Goal: Task Accomplishment & Management: Complete application form

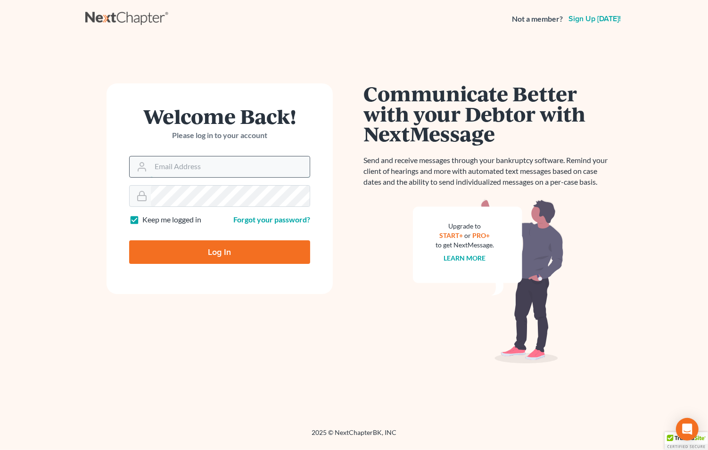
click at [180, 172] on input "Email Address" at bounding box center [230, 167] width 159 height 21
click at [190, 170] on input "Email Address" at bounding box center [230, 167] width 159 height 21
type input "murphyemurphy919@gmail.com"
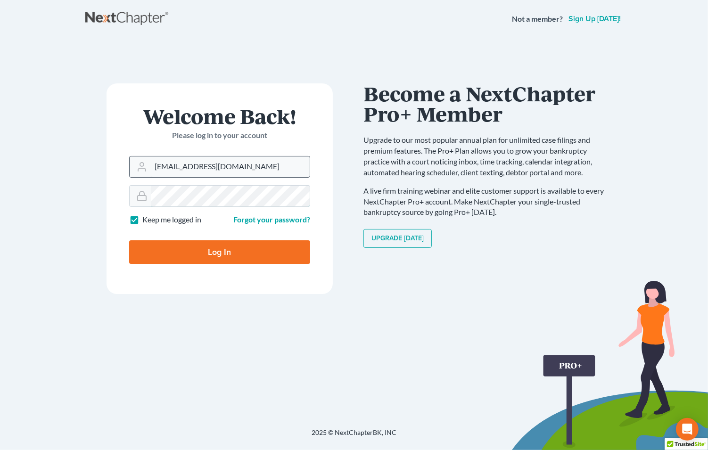
click at [129, 240] on input "Log In" at bounding box center [219, 252] width 181 height 24
type input "Thinking..."
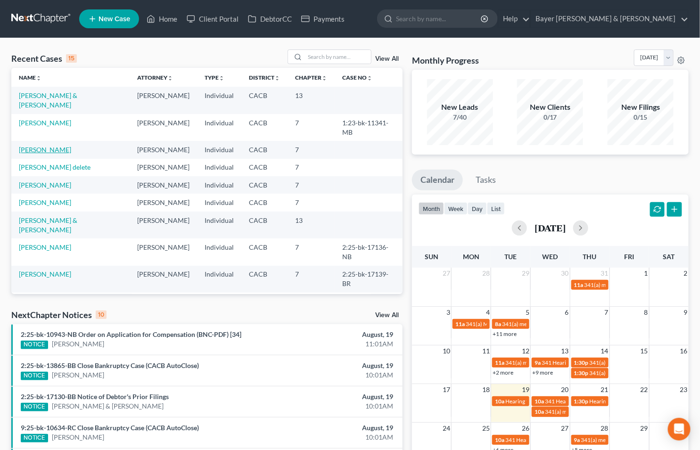
click at [43, 153] on link "[PERSON_NAME]" at bounding box center [45, 150] width 52 height 8
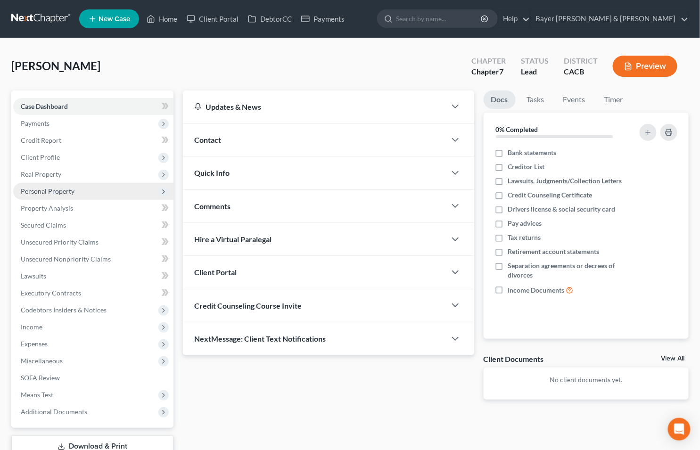
click at [50, 188] on span "Personal Property" at bounding box center [48, 191] width 54 height 8
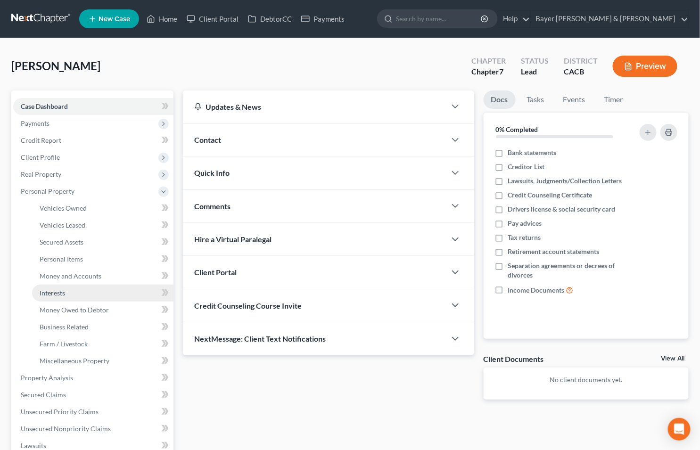
click at [53, 295] on span "Interests" at bounding box center [52, 293] width 25 height 8
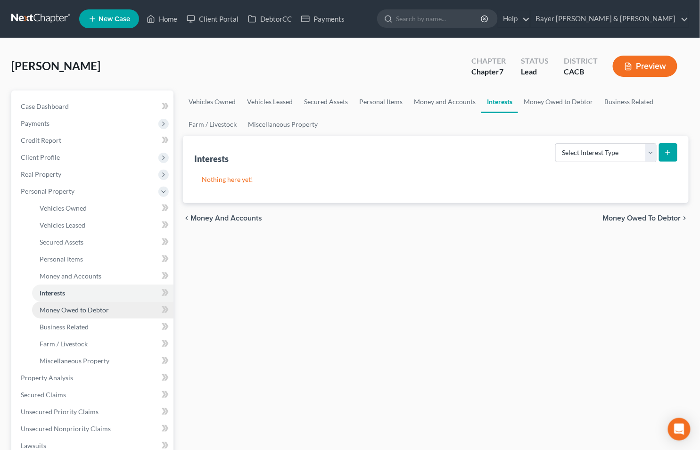
click at [69, 312] on span "Money Owed to Debtor" at bounding box center [74, 310] width 69 height 8
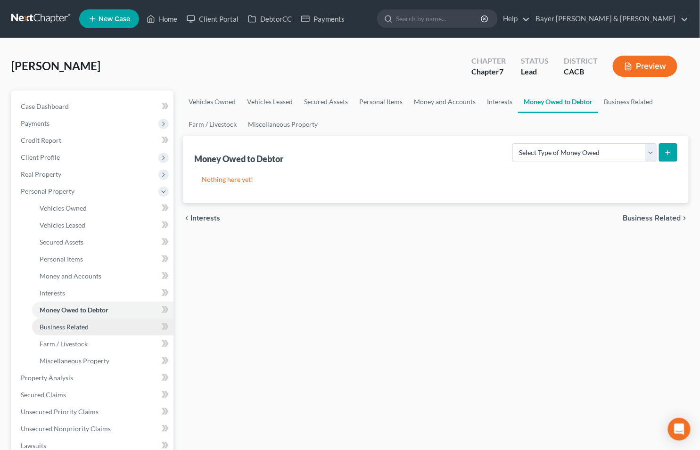
click at [76, 327] on span "Business Related" at bounding box center [64, 327] width 49 height 8
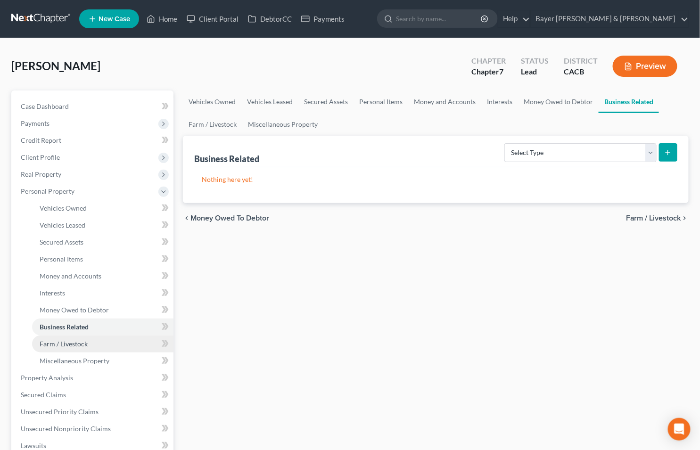
click at [74, 341] on span "Farm / Livestock" at bounding box center [64, 344] width 48 height 8
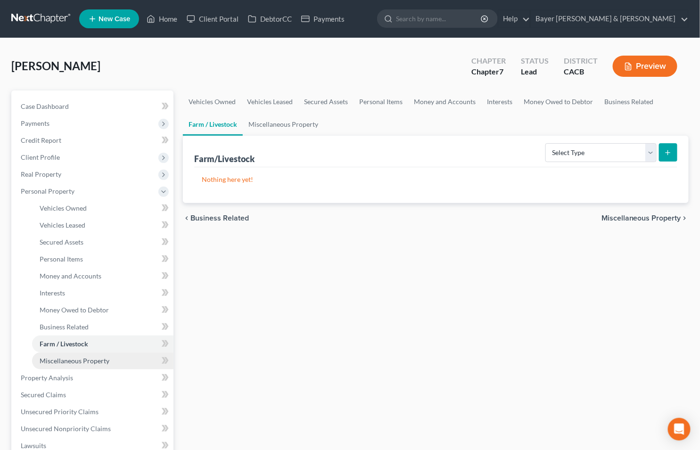
click at [74, 360] on span "Miscellaneous Property" at bounding box center [75, 361] width 70 height 8
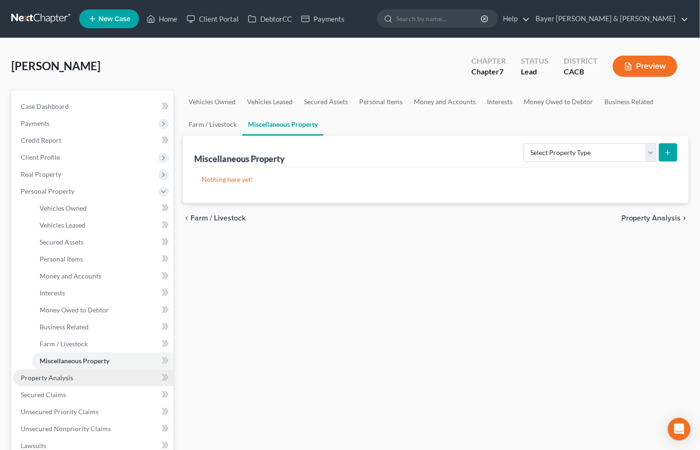
click at [71, 378] on span "Property Analysis" at bounding box center [47, 378] width 52 height 8
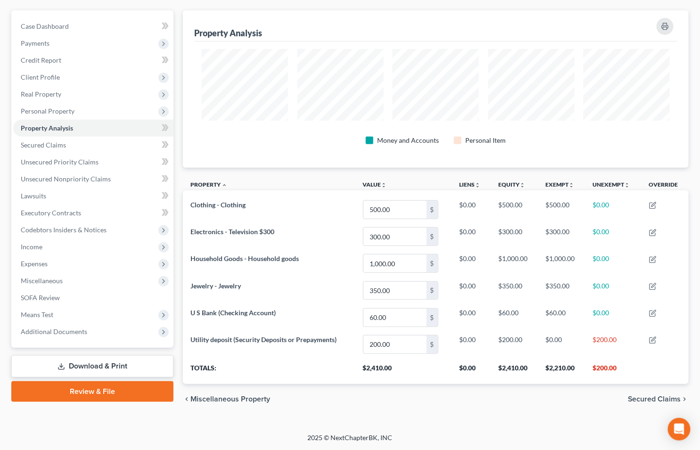
click at [643, 399] on span "Secured Claims" at bounding box center [654, 400] width 53 height 8
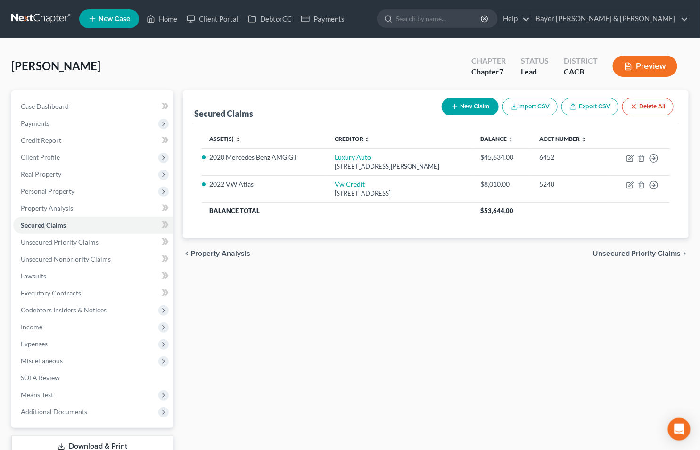
click at [609, 251] on span "Unsecured Priority Claims" at bounding box center [637, 254] width 89 height 8
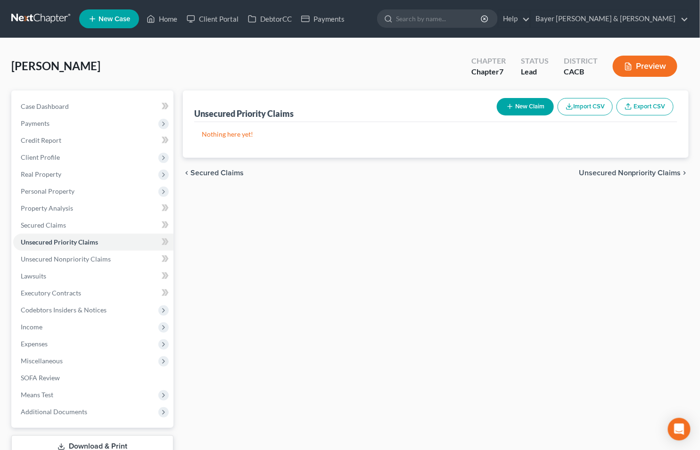
click at [611, 174] on span "Unsecured Nonpriority Claims" at bounding box center [630, 173] width 102 height 8
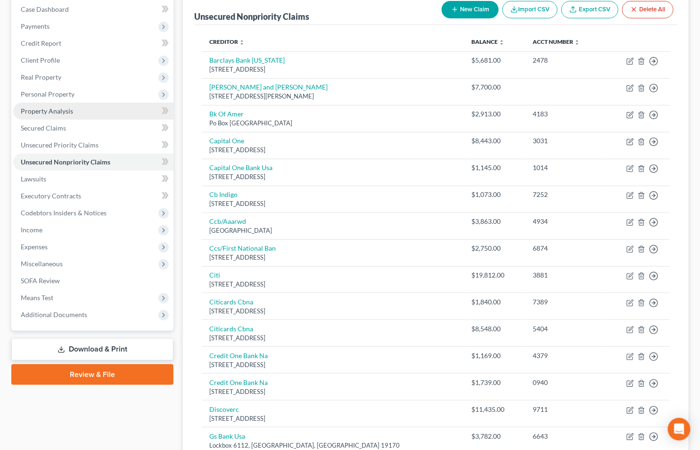
scroll to position [50, 0]
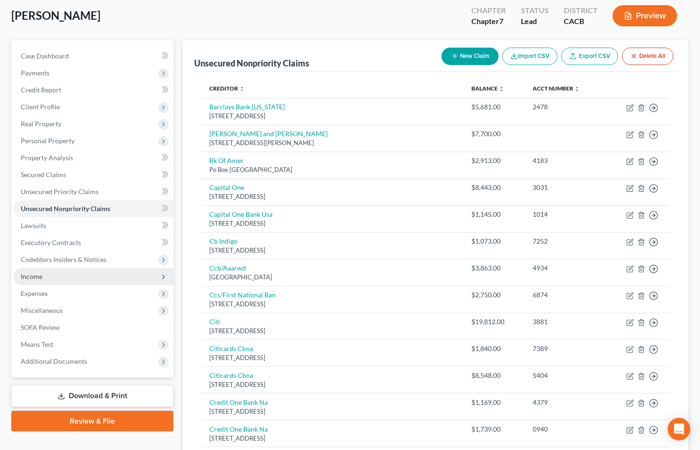
click at [33, 275] on span "Income" at bounding box center [32, 276] width 22 height 8
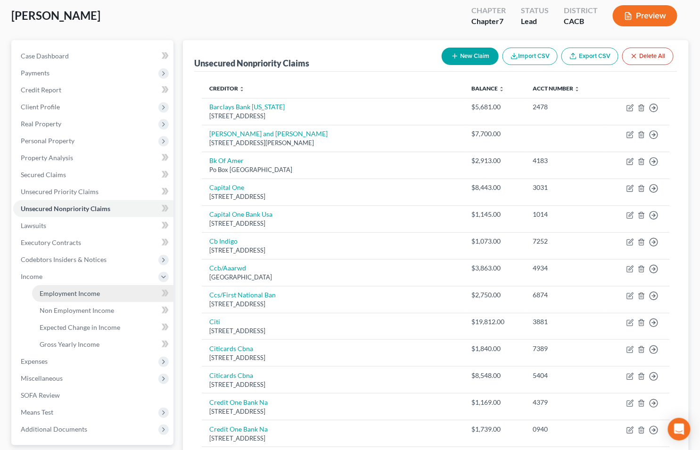
click at [62, 292] on span "Employment Income" at bounding box center [70, 293] width 60 height 8
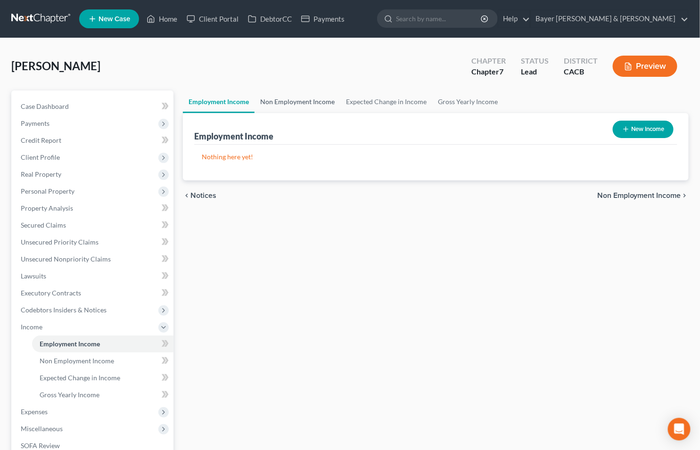
click at [288, 101] on link "Non Employment Income" at bounding box center [298, 102] width 86 height 23
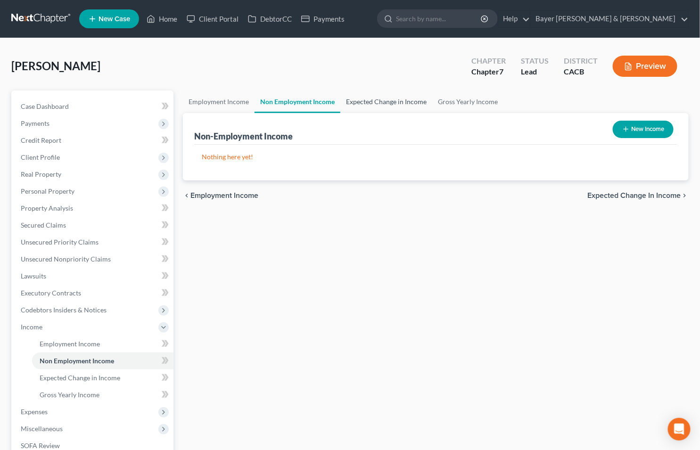
click at [366, 99] on link "Expected Change in Income" at bounding box center [386, 102] width 92 height 23
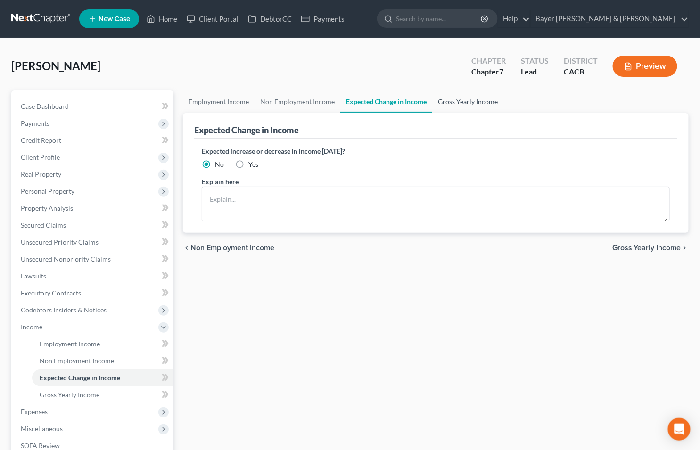
click at [463, 98] on link "Gross Yearly Income" at bounding box center [467, 102] width 71 height 23
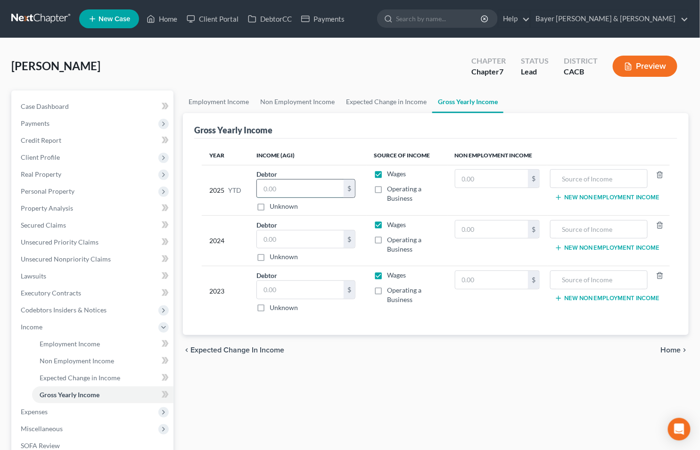
click at [294, 190] on input "text" at bounding box center [300, 189] width 87 height 18
type input "0.00"
click at [284, 241] on input "text" at bounding box center [300, 240] width 87 height 18
type input "0.00"
click at [276, 293] on input "text" at bounding box center [300, 290] width 87 height 18
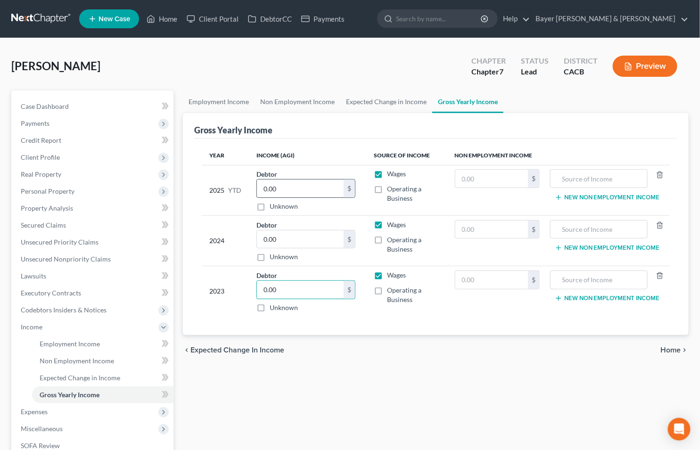
type input "0.00"
click at [292, 239] on input "0.00" at bounding box center [300, 240] width 87 height 18
click at [281, 290] on input "0.00" at bounding box center [300, 290] width 87 height 18
click at [388, 175] on label "Wages" at bounding box center [397, 173] width 19 height 9
click at [391, 175] on input "Wages" at bounding box center [394, 172] width 6 height 6
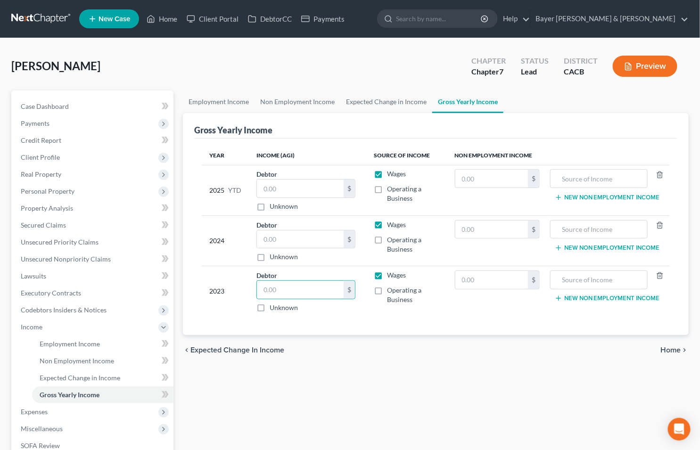
checkbox input "false"
click at [388, 223] on label "Wages" at bounding box center [397, 224] width 19 height 9
click at [391, 223] on input "Wages" at bounding box center [394, 223] width 6 height 6
checkbox input "false"
click at [388, 277] on label "Wages" at bounding box center [397, 275] width 19 height 9
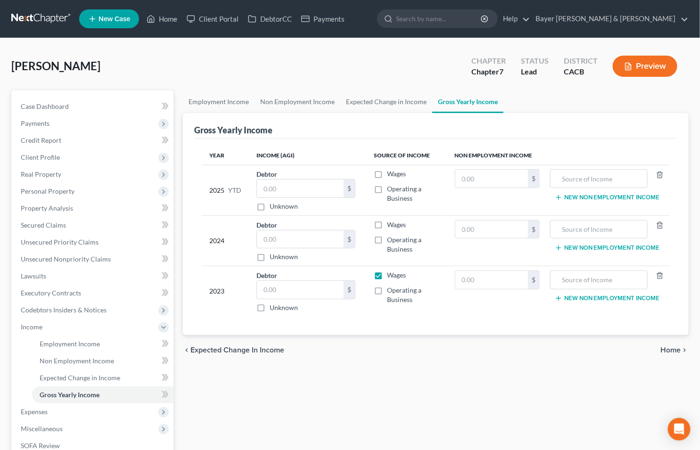
click at [391, 277] on input "Wages" at bounding box center [394, 274] width 6 height 6
checkbox input "false"
click at [493, 176] on input "text" at bounding box center [491, 179] width 73 height 18
type input "750"
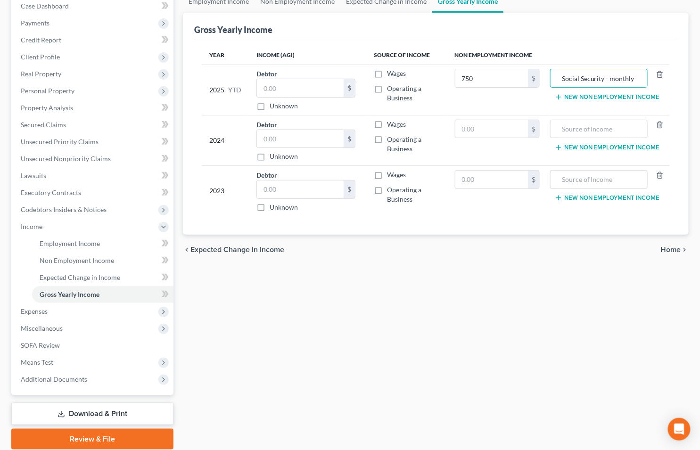
scroll to position [105, 0]
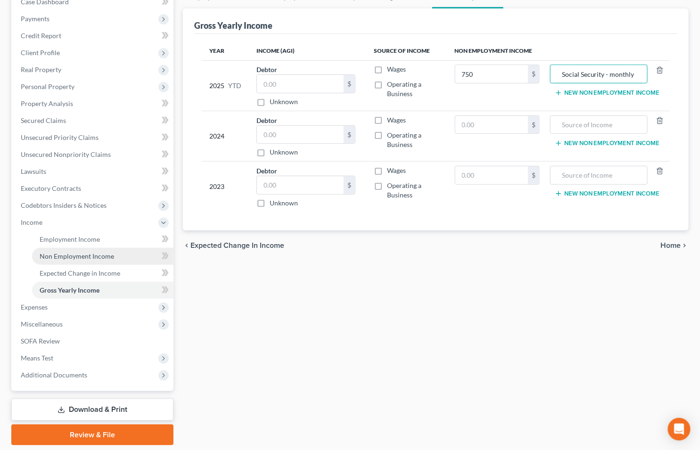
type input "Social Security - monthly"
click at [60, 256] on span "Non Employment Income" at bounding box center [77, 256] width 74 height 8
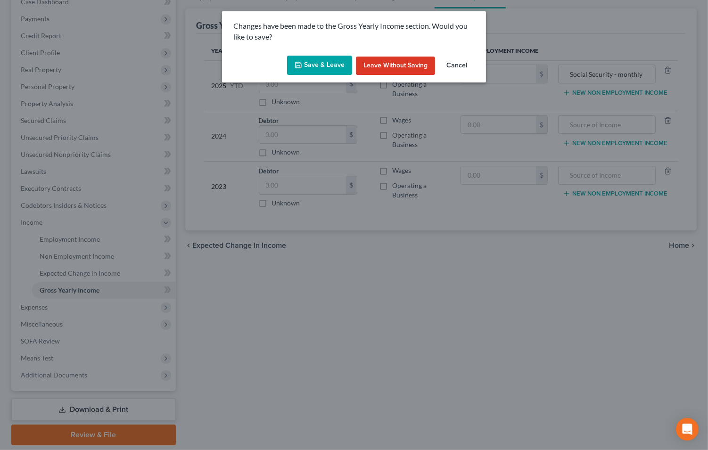
click at [318, 60] on button "Save & Leave" at bounding box center [319, 66] width 65 height 20
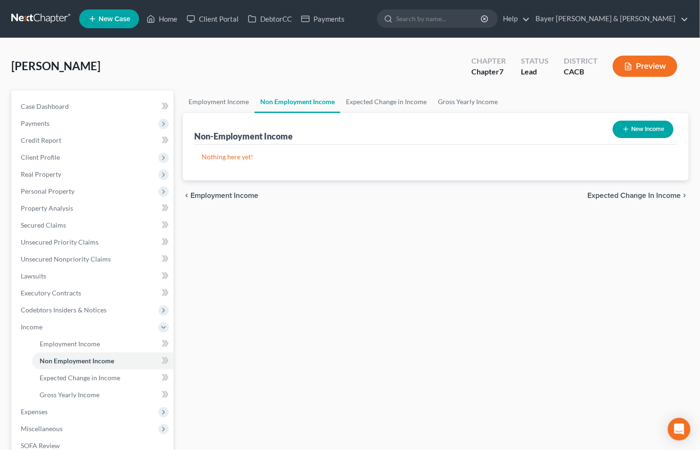
click at [635, 123] on button "New Income" at bounding box center [643, 129] width 61 height 17
select select "0"
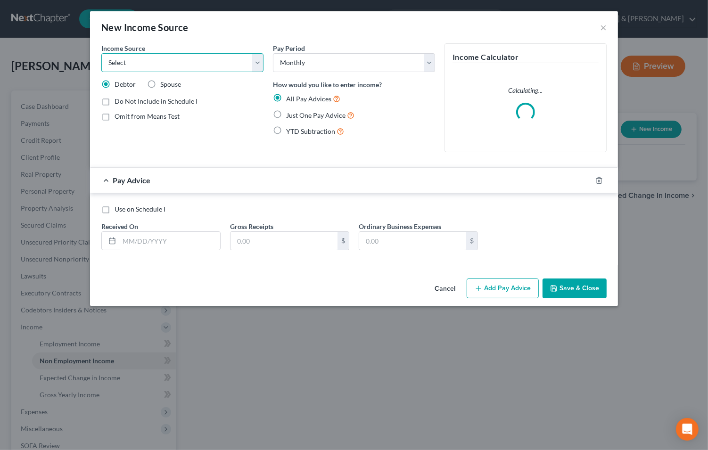
click at [256, 65] on select "Select Unemployment Disability (from employer) Pension Retirement Social Securi…" at bounding box center [182, 62] width 162 height 19
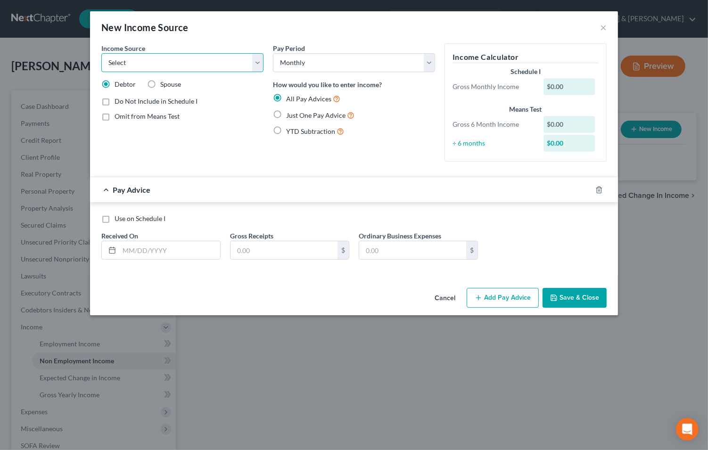
select select "4"
click at [101, 53] on select "Select Unemployment Disability (from employer) Pension Retirement Social Securi…" at bounding box center [182, 62] width 162 height 19
click at [115, 116] on label "Omit from Means Test" at bounding box center [147, 116] width 65 height 9
click at [118, 116] on input "Omit from Means Test" at bounding box center [121, 115] width 6 height 6
checkbox input "true"
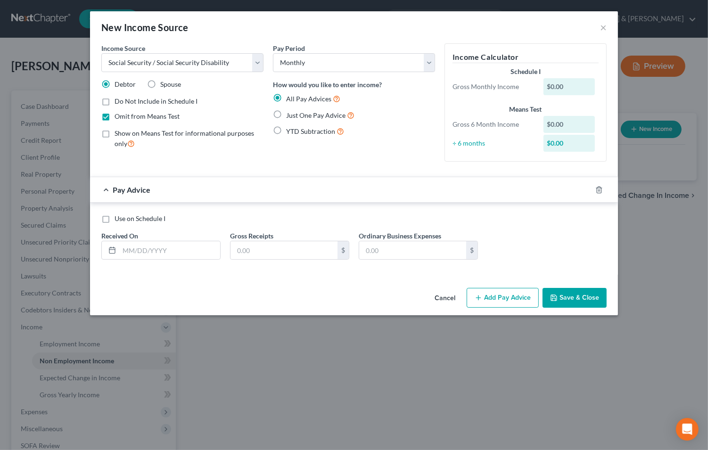
click at [286, 116] on label "Just One Pay Advice" at bounding box center [320, 115] width 68 height 11
click at [290, 116] on input "Just One Pay Advice" at bounding box center [293, 113] width 6 height 6
radio input "true"
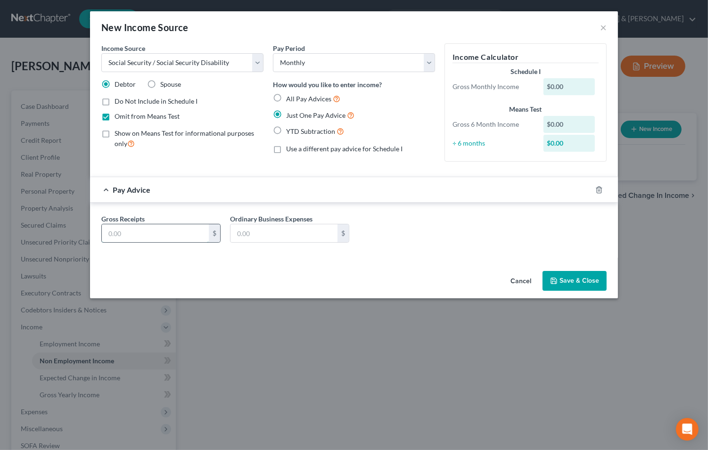
click at [175, 233] on input "text" at bounding box center [155, 233] width 107 height 18
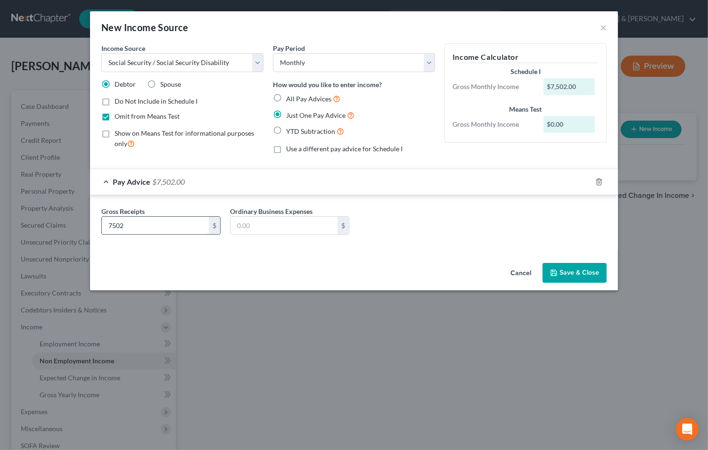
click at [128, 219] on input "7502" at bounding box center [155, 226] width 107 height 18
type input "750"
click at [565, 270] on button "Save & Close" at bounding box center [575, 273] width 64 height 20
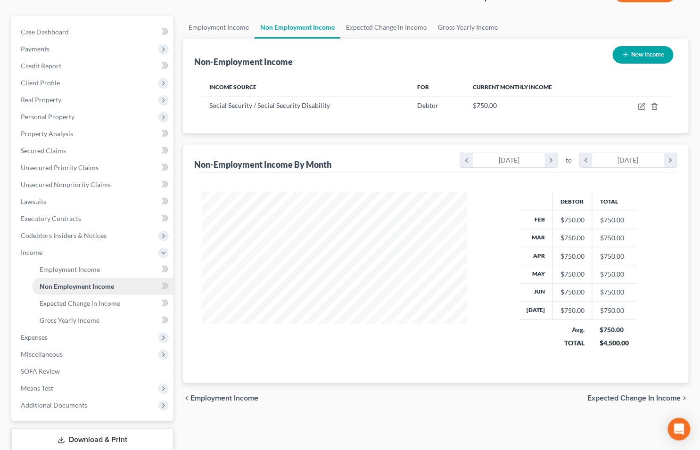
scroll to position [105, 0]
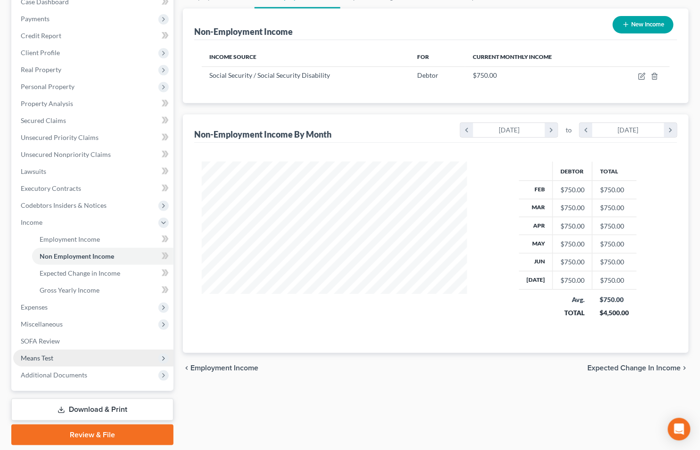
click at [43, 355] on span "Means Test" at bounding box center [37, 358] width 33 height 8
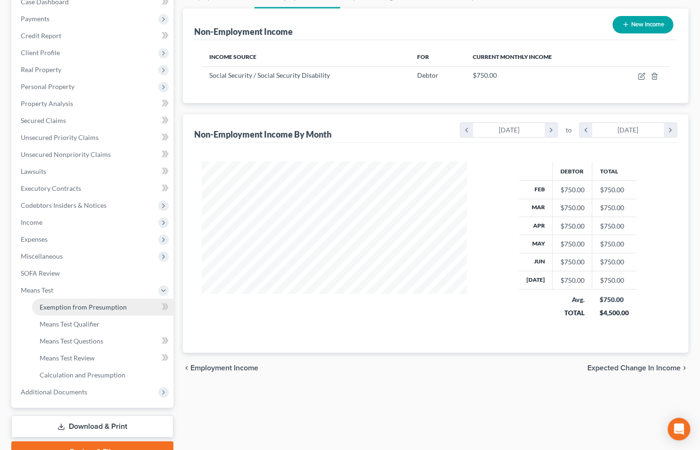
click at [124, 305] on span "Exemption from Presumption" at bounding box center [83, 307] width 87 height 8
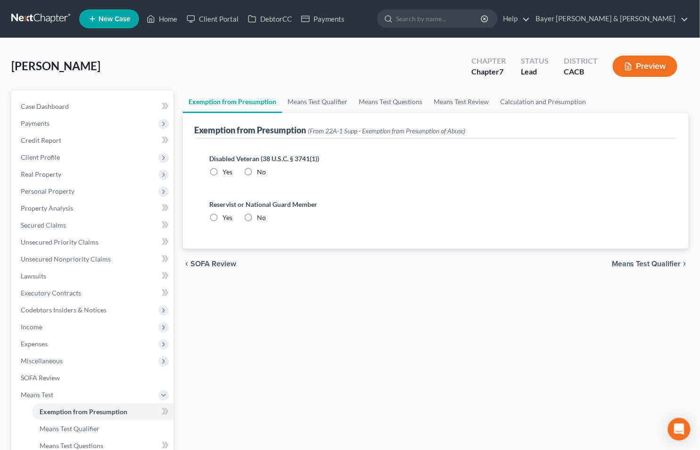
click at [257, 173] on label "No" at bounding box center [261, 171] width 9 height 9
click at [261, 173] on input "No" at bounding box center [264, 170] width 6 height 6
radio input "true"
click at [257, 219] on label "No" at bounding box center [261, 217] width 9 height 9
click at [261, 219] on input "No" at bounding box center [264, 216] width 6 height 6
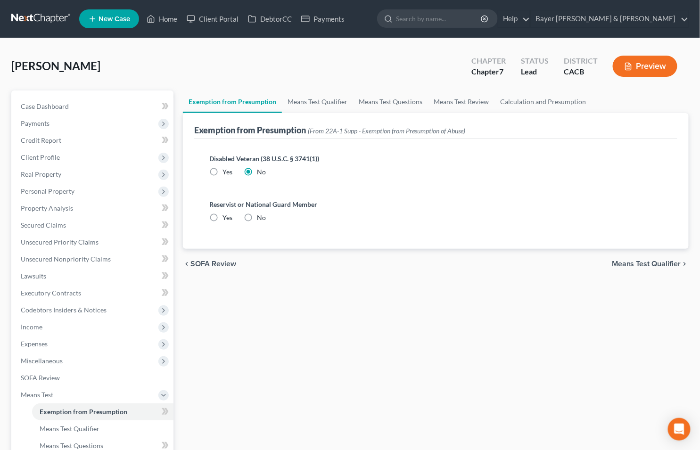
radio input "true"
click at [635, 264] on span "Means Test Qualifier" at bounding box center [646, 264] width 69 height 8
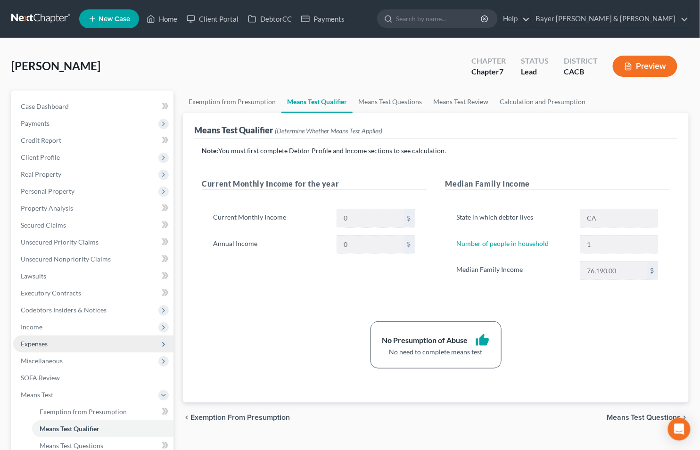
click at [52, 343] on span "Expenses" at bounding box center [93, 344] width 160 height 17
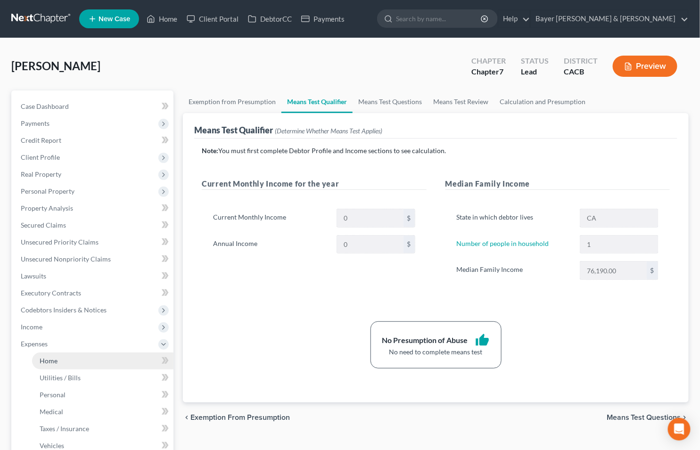
click at [72, 359] on link "Home" at bounding box center [102, 361] width 141 height 17
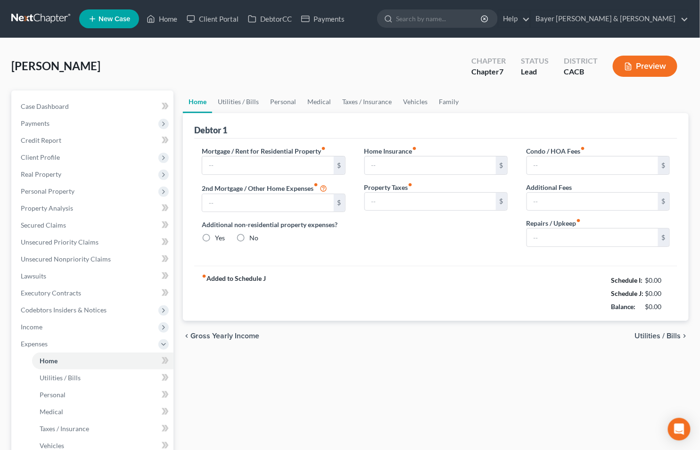
type input "0.00"
radio input "true"
type input "0.00"
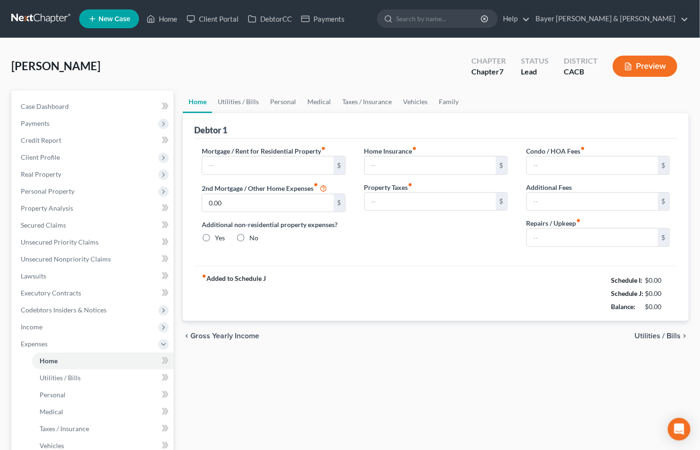
type input "0.00"
click at [261, 166] on input "text" at bounding box center [267, 166] width 131 height 18
click at [645, 337] on span "Utilities / Bills" at bounding box center [658, 336] width 46 height 8
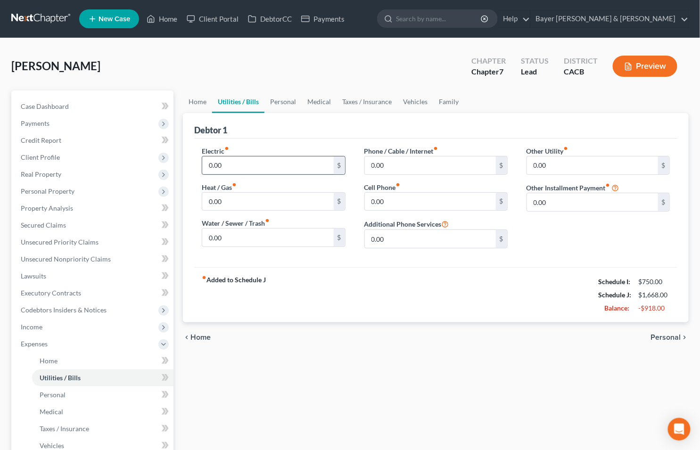
click at [281, 163] on input "0.00" at bounding box center [267, 166] width 131 height 18
type input "60"
click at [446, 160] on input "0.00" at bounding box center [430, 166] width 131 height 18
type input "80"
click at [657, 335] on span "Personal" at bounding box center [666, 338] width 30 height 8
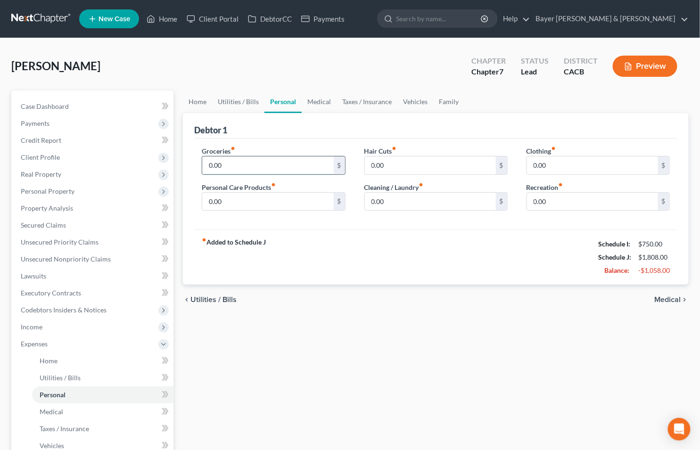
click at [240, 161] on input "0.00" at bounding box center [267, 166] width 131 height 18
type input "400"
type input "25"
click at [658, 298] on span "Medical" at bounding box center [668, 300] width 26 height 8
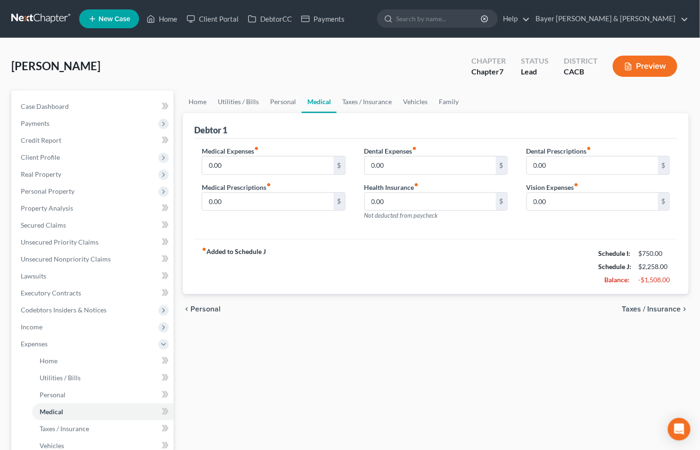
click at [632, 309] on span "Taxes / Insurance" at bounding box center [651, 309] width 59 height 8
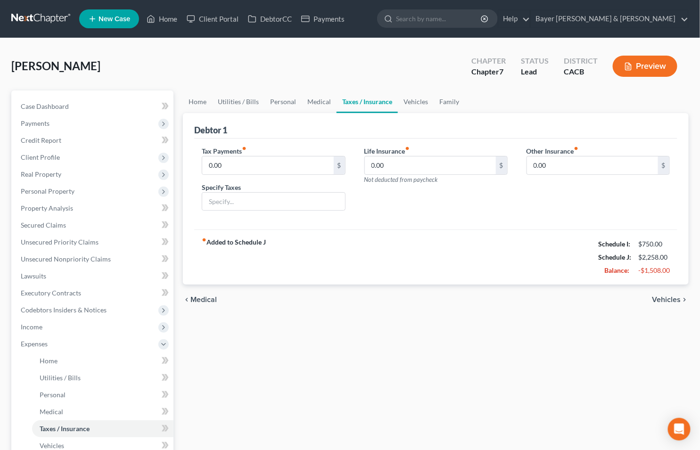
click at [670, 297] on span "Vehicles" at bounding box center [666, 300] width 29 height 8
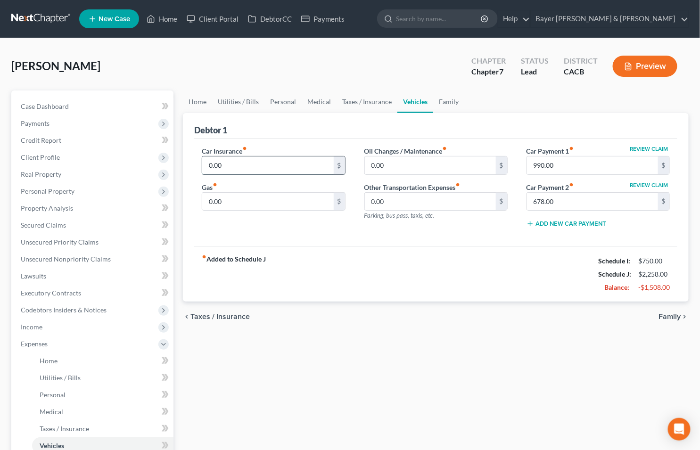
click at [247, 166] on input "0.00" at bounding box center [267, 166] width 131 height 18
type input "700"
type input "250"
click at [663, 315] on span "Family" at bounding box center [670, 317] width 22 height 8
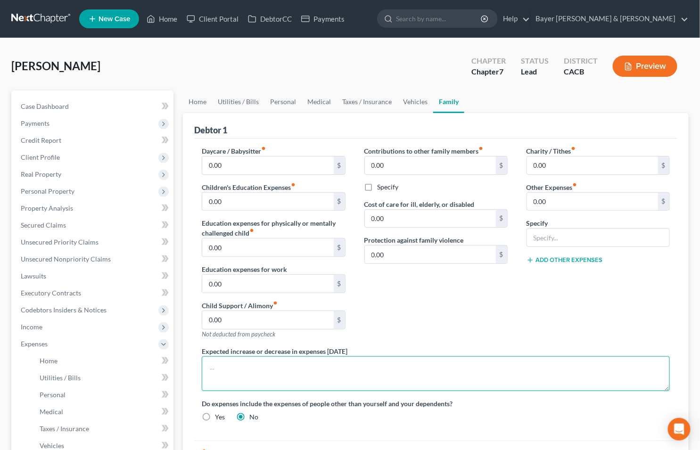
click at [243, 361] on textarea at bounding box center [436, 373] width 468 height 35
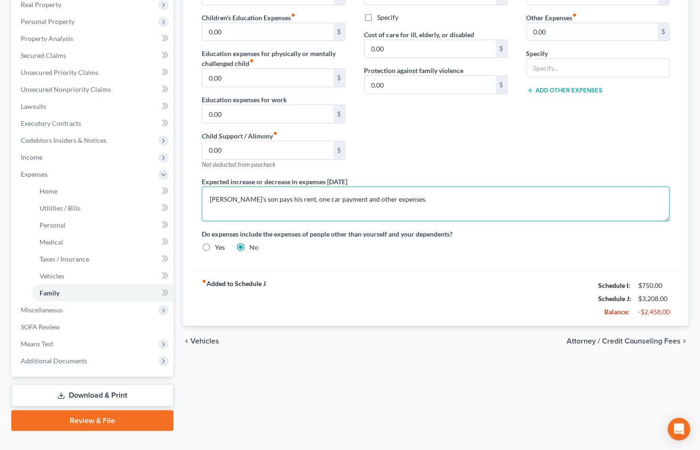
scroll to position [185, 0]
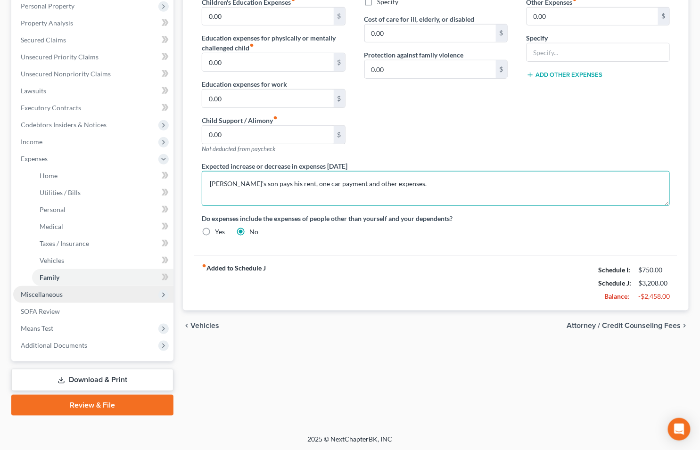
type textarea "[PERSON_NAME]'s son pays his rent, one car payment and other expenses."
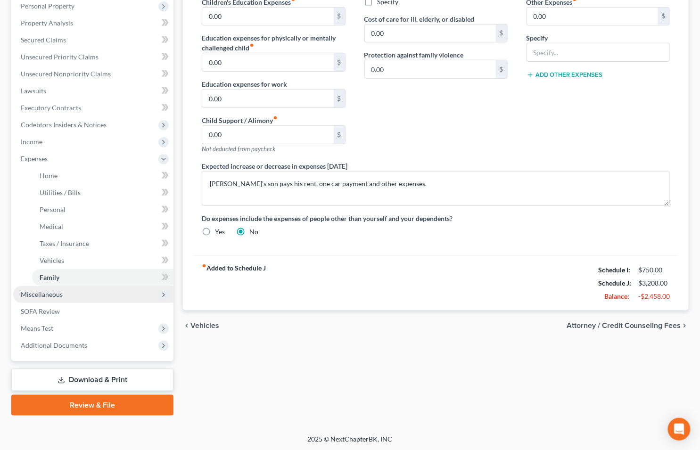
click at [53, 294] on span "Miscellaneous" at bounding box center [42, 294] width 42 height 8
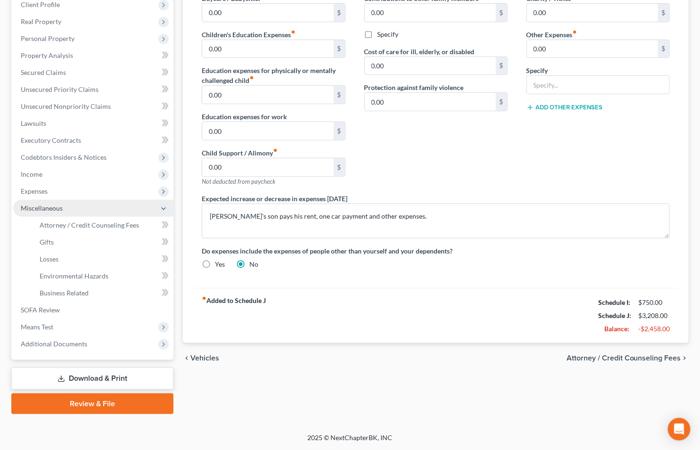
scroll to position [151, 0]
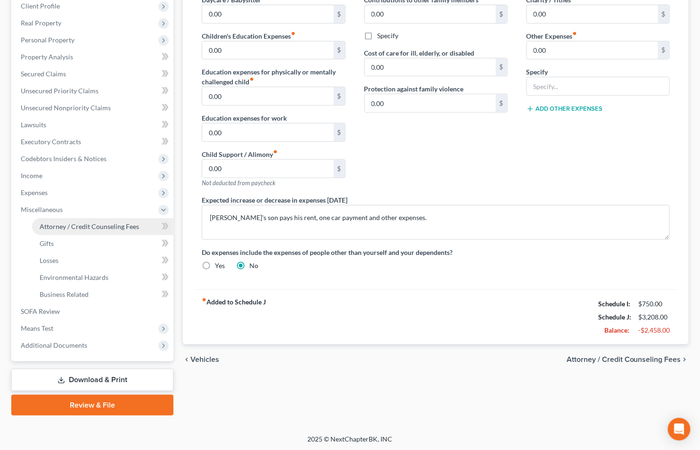
click at [63, 223] on span "Attorney / Credit Counseling Fees" at bounding box center [89, 227] width 99 height 8
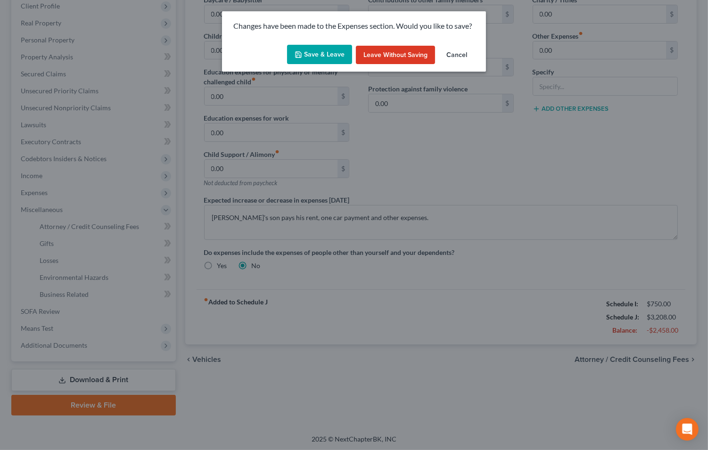
click at [309, 54] on button "Save & Leave" at bounding box center [319, 55] width 65 height 20
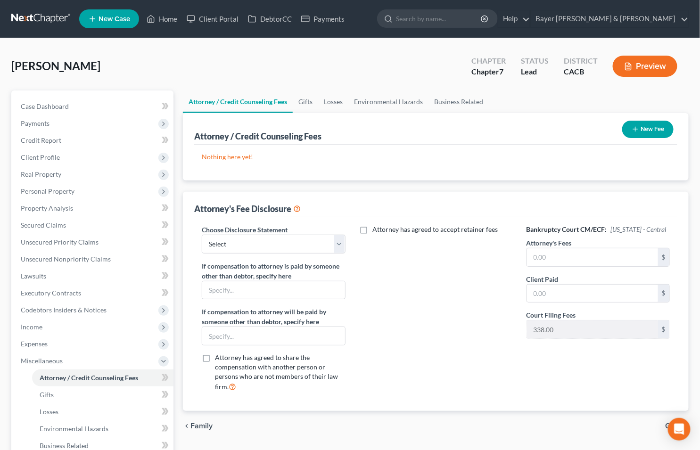
click at [648, 124] on button "New Fee" at bounding box center [647, 129] width 51 height 17
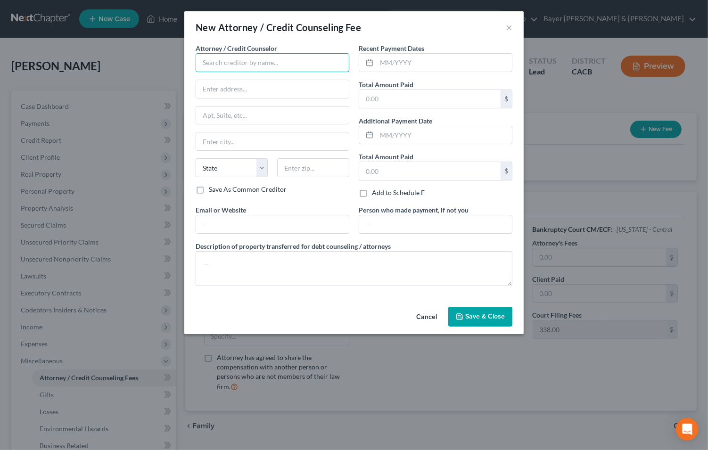
click at [254, 65] on input "text" at bounding box center [273, 62] width 154 height 19
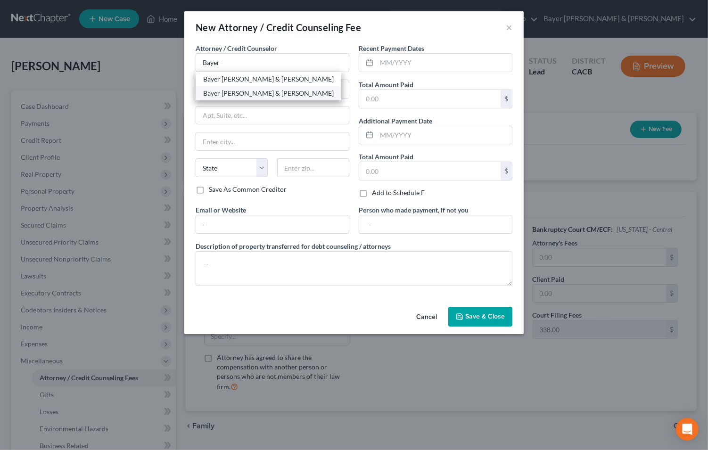
click at [203, 93] on div "Bayer [PERSON_NAME] & [PERSON_NAME]" at bounding box center [268, 93] width 131 height 9
type input "Bayer [PERSON_NAME] & [PERSON_NAME]"
type input "[STREET_ADDRESS]"
type input "Suite 1900"
type input "[GEOGRAPHIC_DATA]"
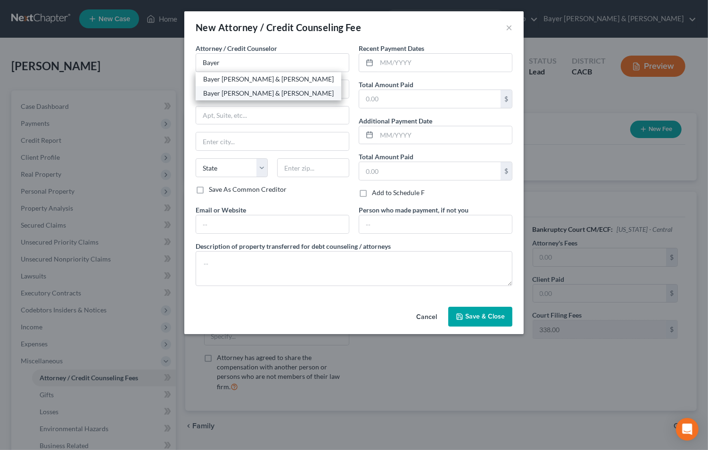
select select "4"
type input "90017"
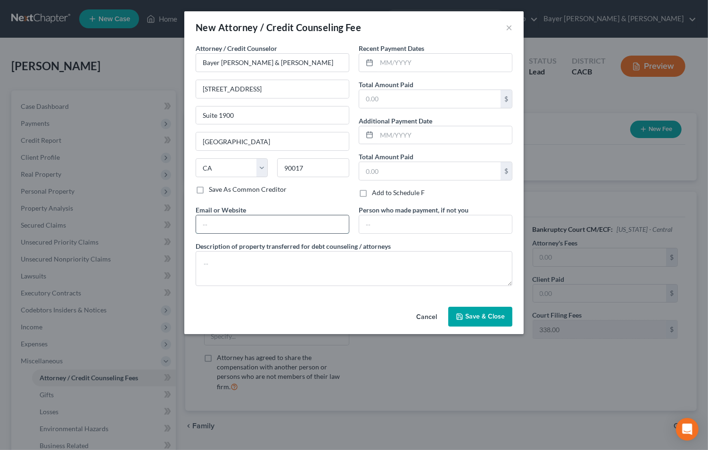
click at [244, 221] on input "text" at bounding box center [272, 224] width 153 height 18
type input "[PERSON_NAME][EMAIL_ADDRESS][DOMAIN_NAME]"
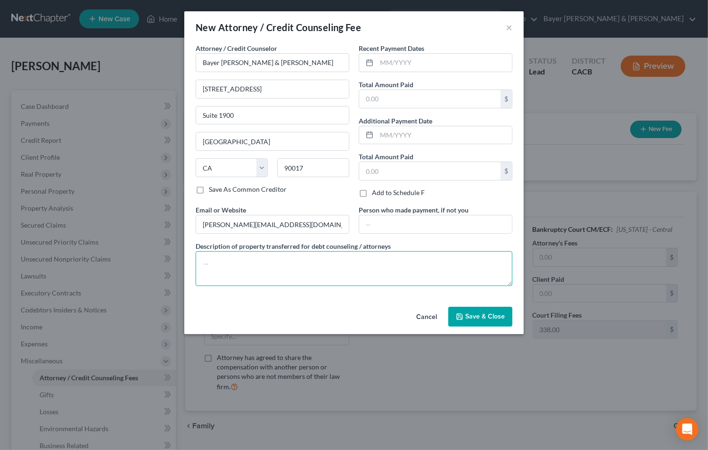
click at [250, 268] on textarea at bounding box center [354, 268] width 317 height 35
type textarea "$1,662 attorney fees plus filing fee."
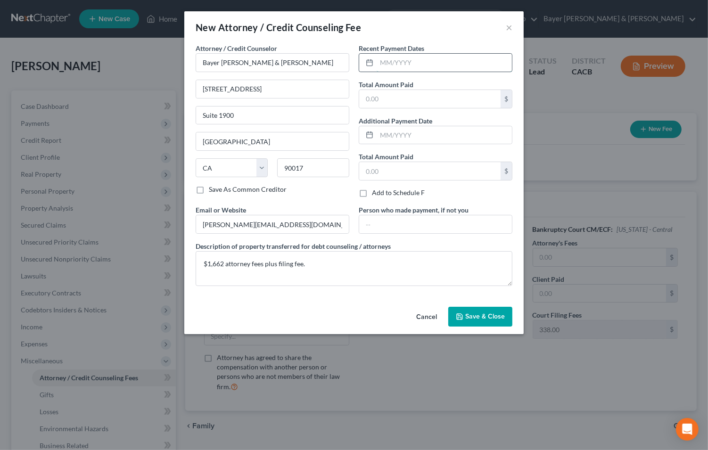
drag, startPoint x: 407, startPoint y: 63, endPoint x: 403, endPoint y: 67, distance: 6.3
click at [407, 63] on input "text" at bounding box center [444, 63] width 135 height 18
type input "[DATE]"
type input "1,662"
click at [477, 316] on span "Save & Close" at bounding box center [485, 317] width 40 height 8
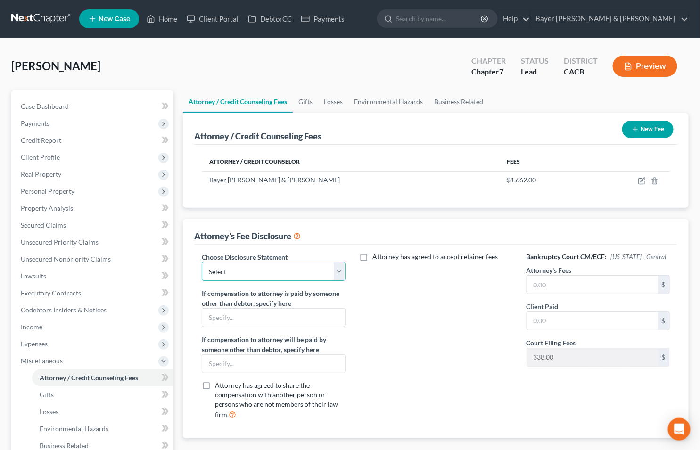
click at [338, 269] on select "Select Substitution in Ch 7 (when UST requests docs) Chapter 11 Standard Ch7 Fe…" at bounding box center [273, 271] width 143 height 19
select select "2"
click at [202, 262] on select "Select Substitution in Ch 7 (when UST requests docs) Chapter 11 Standard Ch7 Fe…" at bounding box center [273, 271] width 143 height 19
click at [545, 285] on input "text" at bounding box center [592, 285] width 131 height 18
type input "1,662"
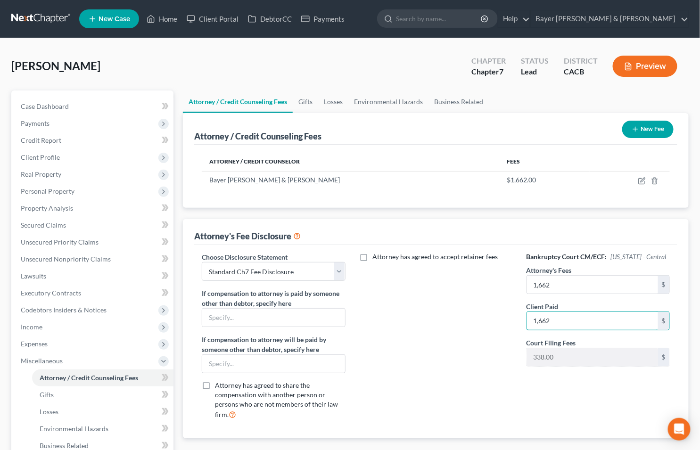
type input "1,662"
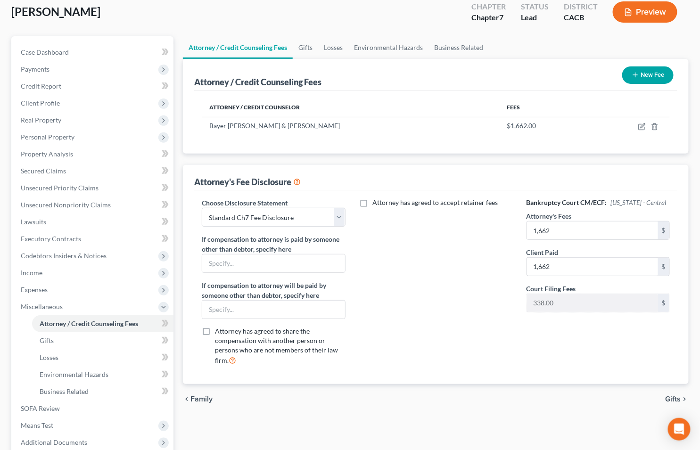
scroll to position [151, 0]
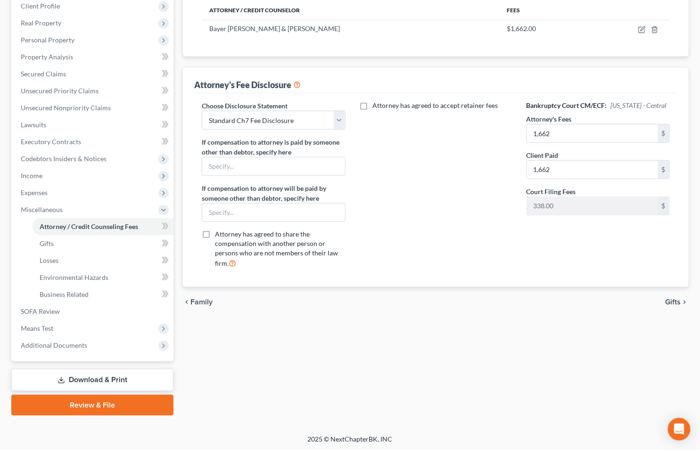
click at [676, 302] on span "Gifts" at bounding box center [674, 302] width 16 height 8
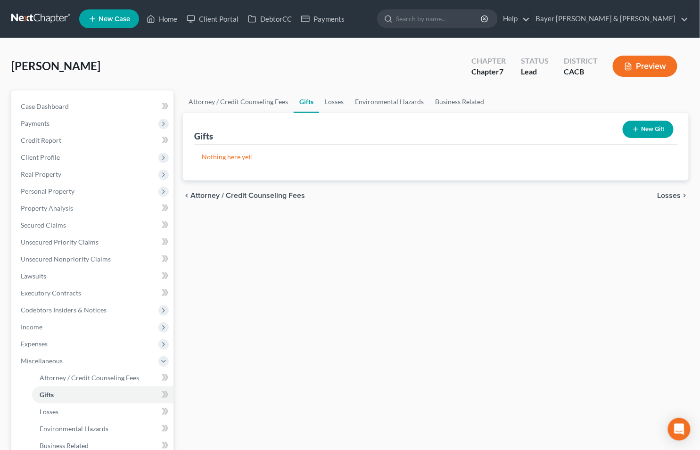
click at [666, 196] on span "Losses" at bounding box center [670, 196] width 24 height 8
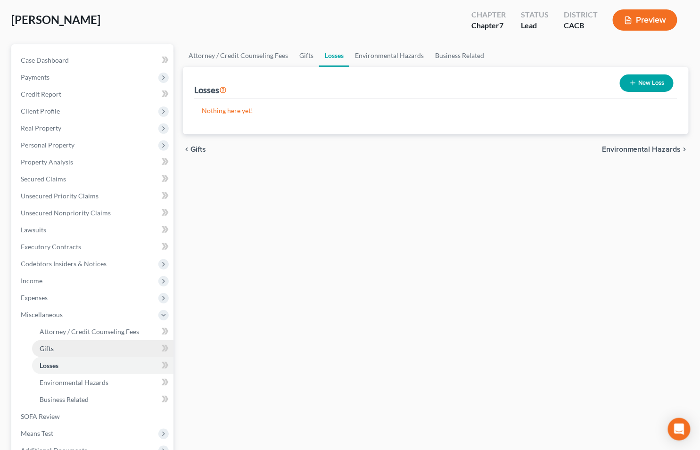
scroll to position [105, 0]
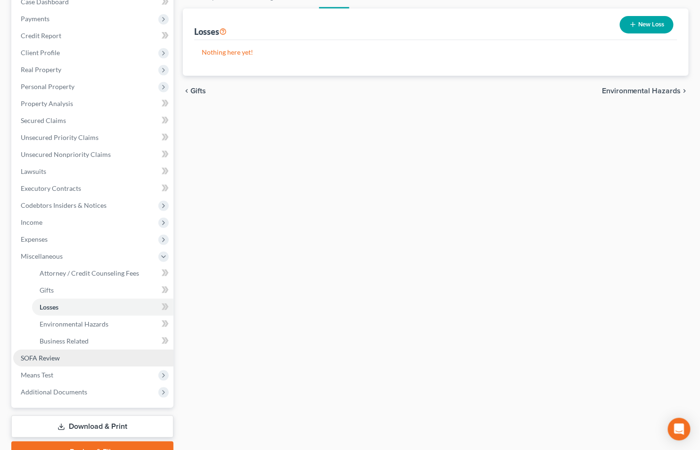
click at [34, 356] on span "SOFA Review" at bounding box center [40, 358] width 39 height 8
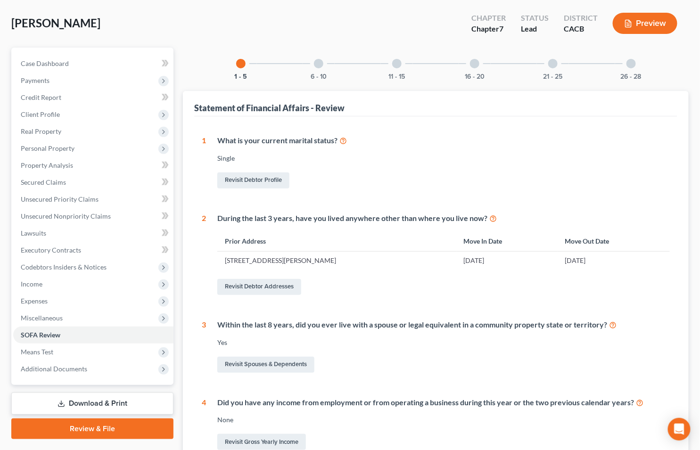
scroll to position [41, 0]
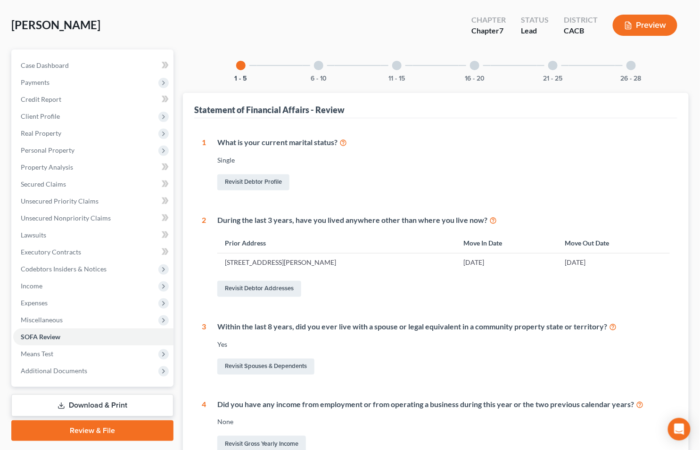
click at [319, 68] on div at bounding box center [318, 65] width 9 height 9
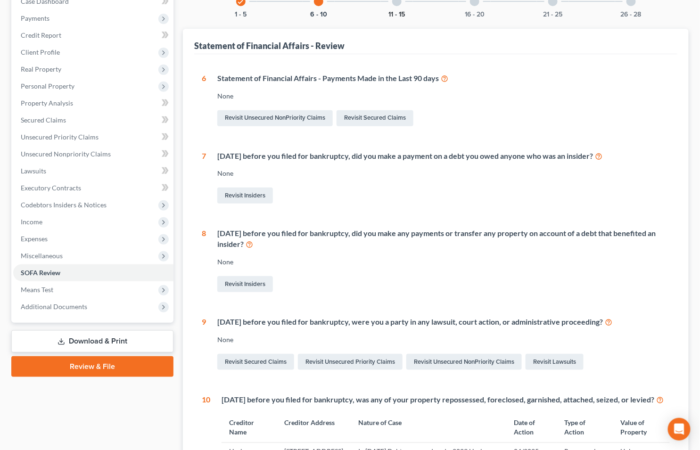
scroll to position [53, 0]
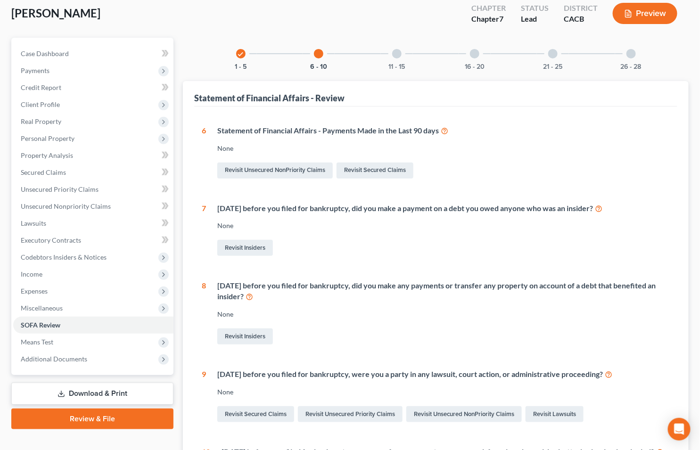
click at [395, 55] on div at bounding box center [396, 53] width 9 height 9
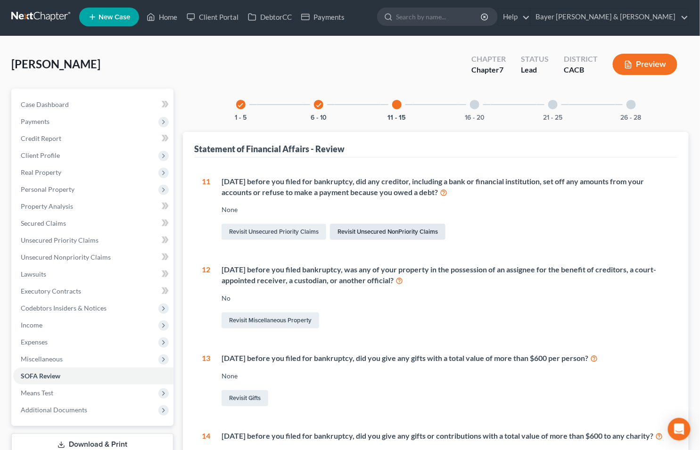
scroll to position [0, 0]
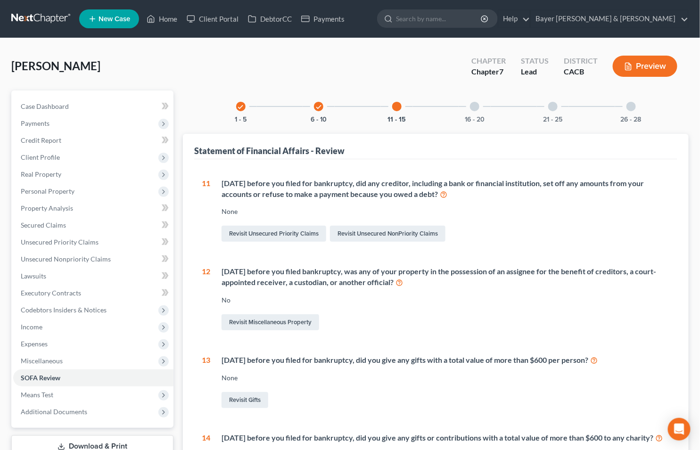
click at [474, 104] on div at bounding box center [474, 106] width 9 height 9
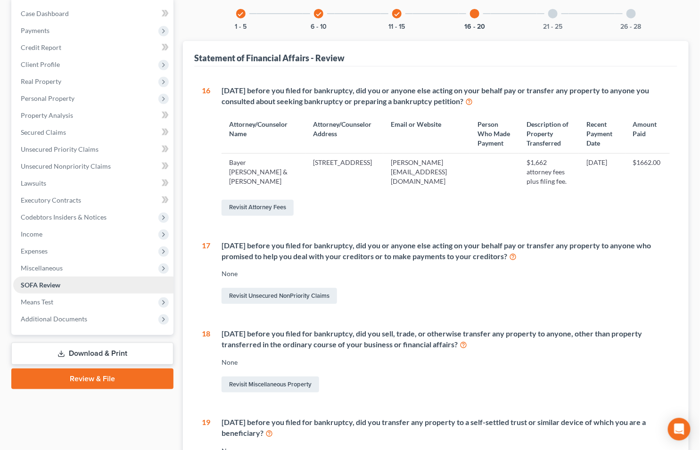
scroll to position [71, 0]
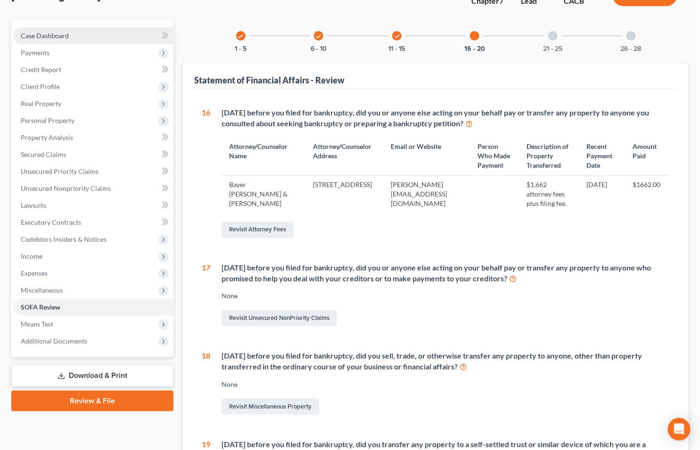
click at [103, 33] on link "Case Dashboard" at bounding box center [93, 35] width 160 height 17
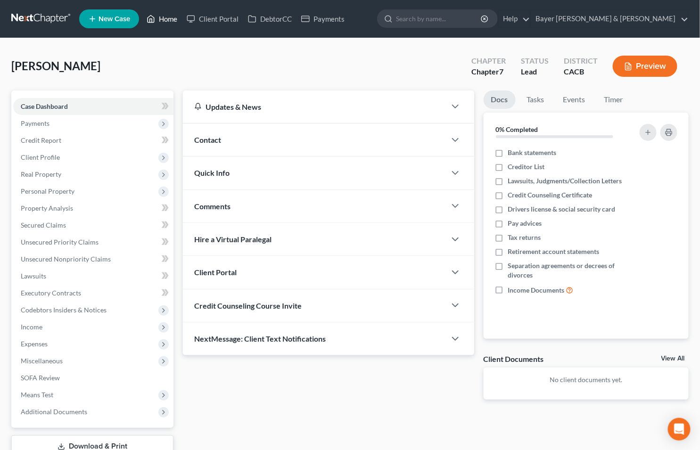
click at [166, 18] on link "Home" at bounding box center [162, 18] width 40 height 17
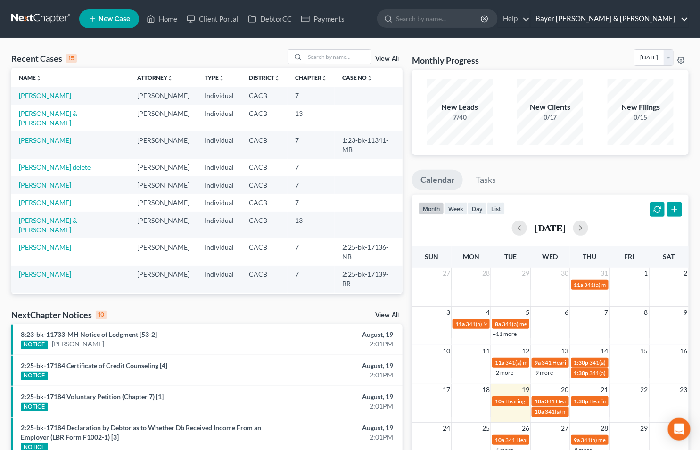
click at [683, 17] on link "Bayer [PERSON_NAME] & [PERSON_NAME]" at bounding box center [609, 18] width 157 height 17
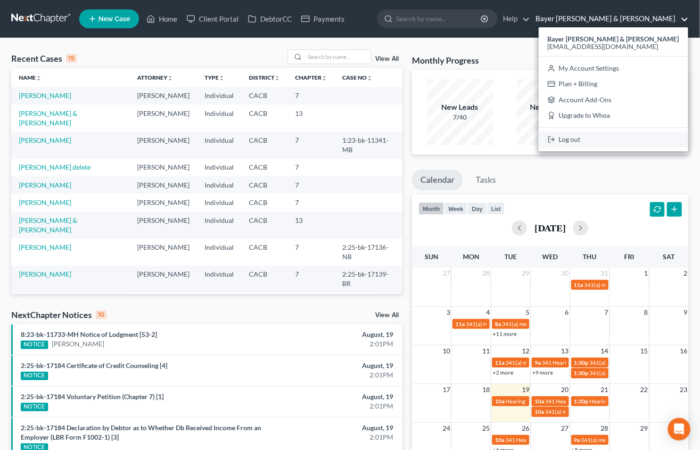
click at [602, 141] on link "Log out" at bounding box center [613, 140] width 149 height 16
